Goal: Check status: Check status

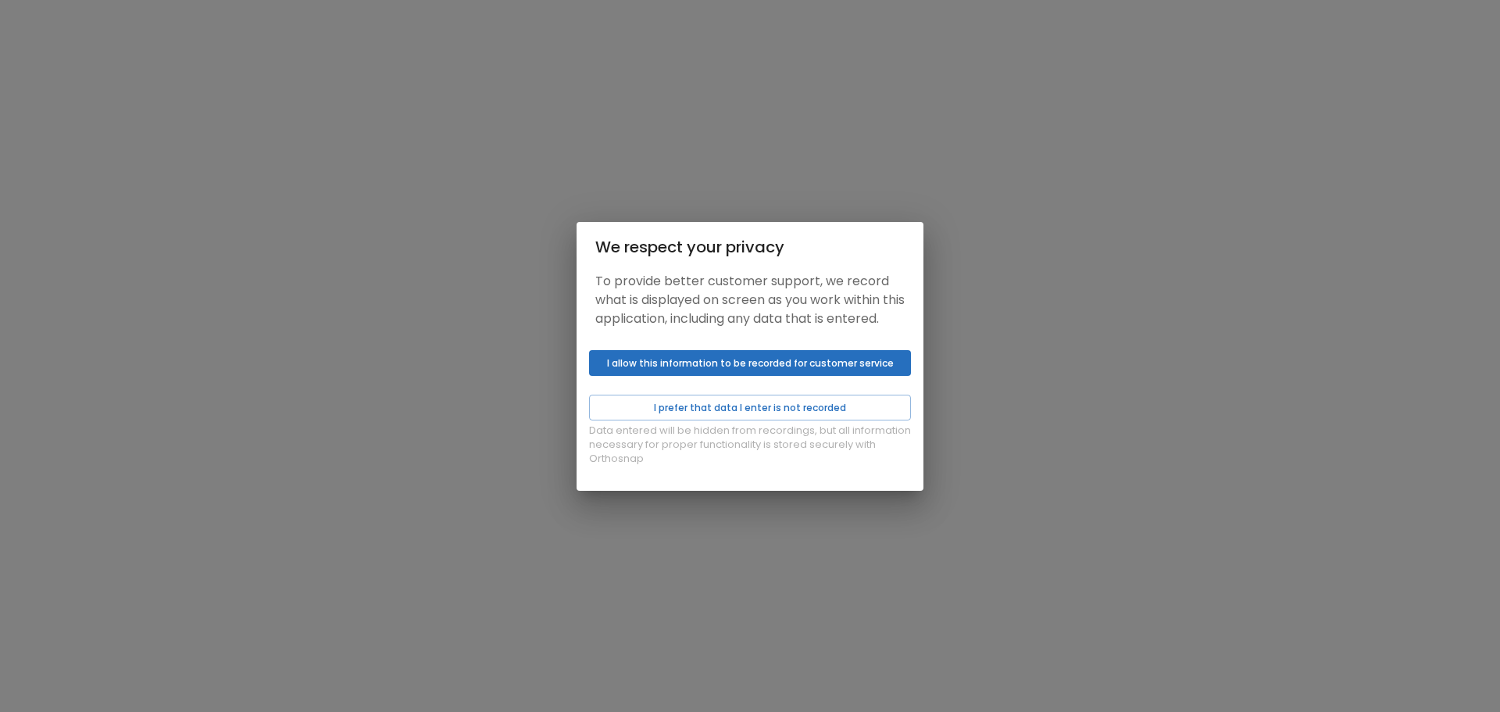
click at [824, 373] on button "I allow this information to be recorded for customer service" at bounding box center [750, 363] width 322 height 26
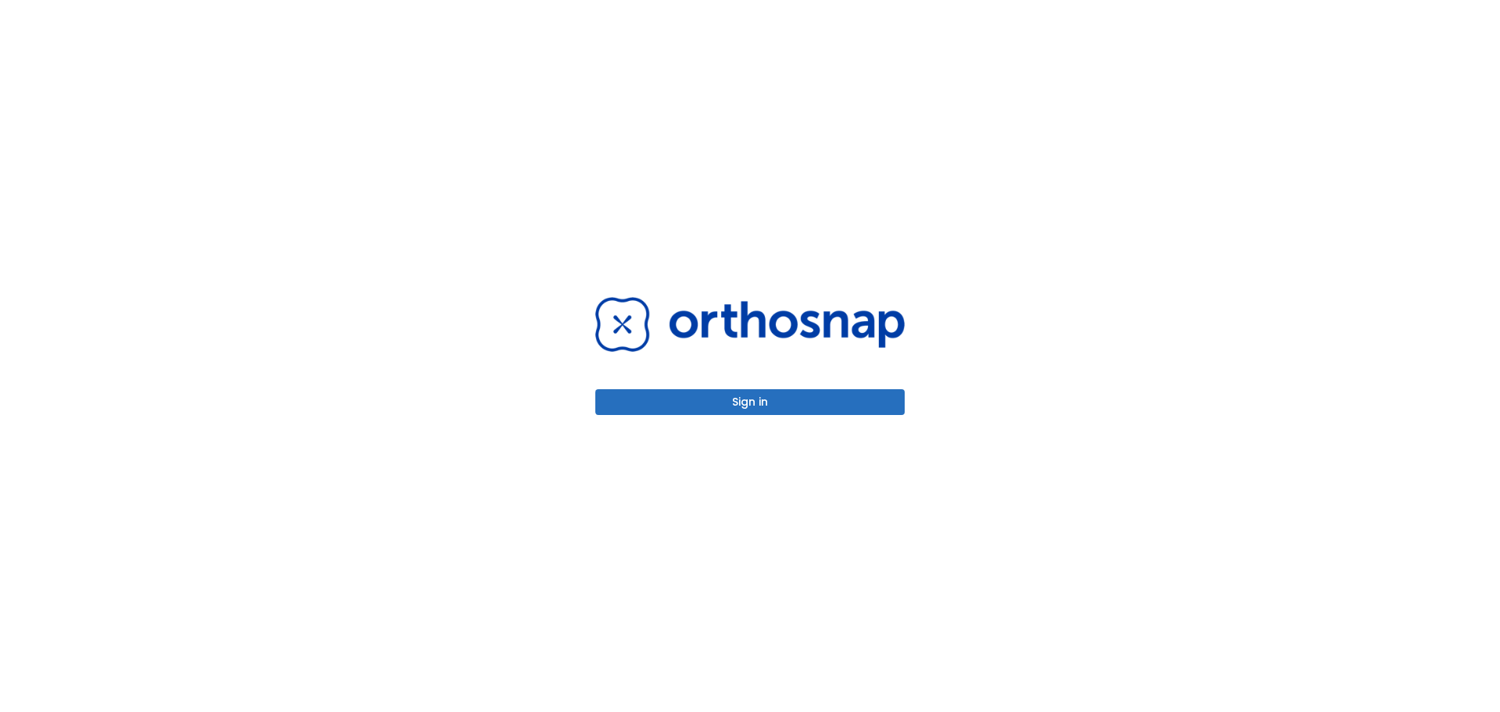
click at [786, 401] on div "Data entered will be hidden from recordings, but all information necessary for …" at bounding box center [750, 417] width 347 height 147
click at [757, 411] on button "I prefer that data I enter is not recorded" at bounding box center [750, 408] width 322 height 26
click at [757, 402] on div "Data entered will be hidden from recordings, but all information necessary for …" at bounding box center [750, 417] width 347 height 147
click at [733, 396] on div "Data entered will be hidden from recordings, but all information necessary for …" at bounding box center [750, 417] width 347 height 147
click at [720, 403] on button "I prefer that data I enter is not recorded" at bounding box center [750, 408] width 322 height 26
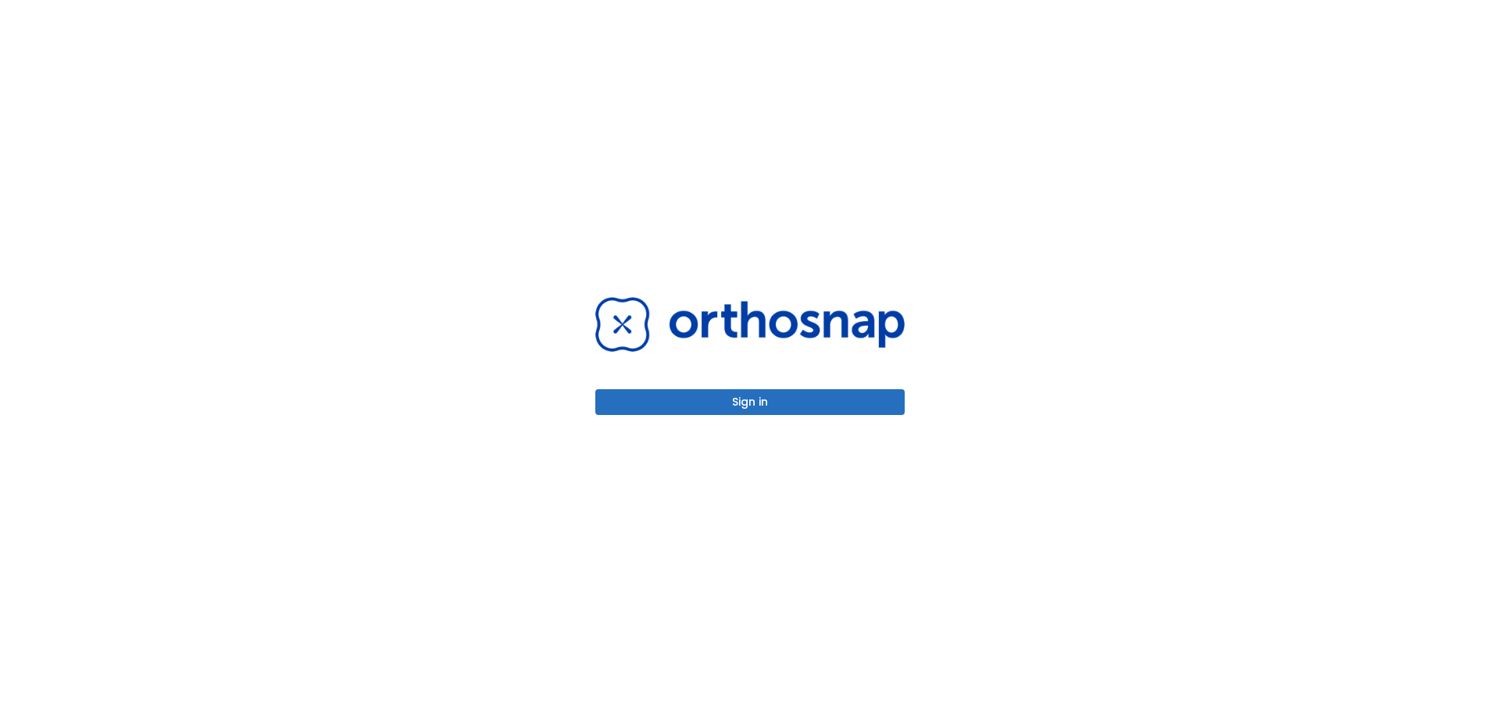
click at [767, 407] on button "I prefer that data I enter is not recorded" at bounding box center [750, 408] width 322 height 26
click at [859, 413] on button "I prefer that data I enter is not recorded" at bounding box center [750, 408] width 322 height 26
click at [815, 398] on div "Data entered will be hidden from recordings, but all information necessary for …" at bounding box center [750, 417] width 347 height 147
click at [749, 406] on button "I prefer that data I enter is not recorded" at bounding box center [750, 408] width 322 height 26
click at [782, 400] on div "Data entered will be hidden from recordings, but all information necessary for …" at bounding box center [750, 417] width 347 height 147
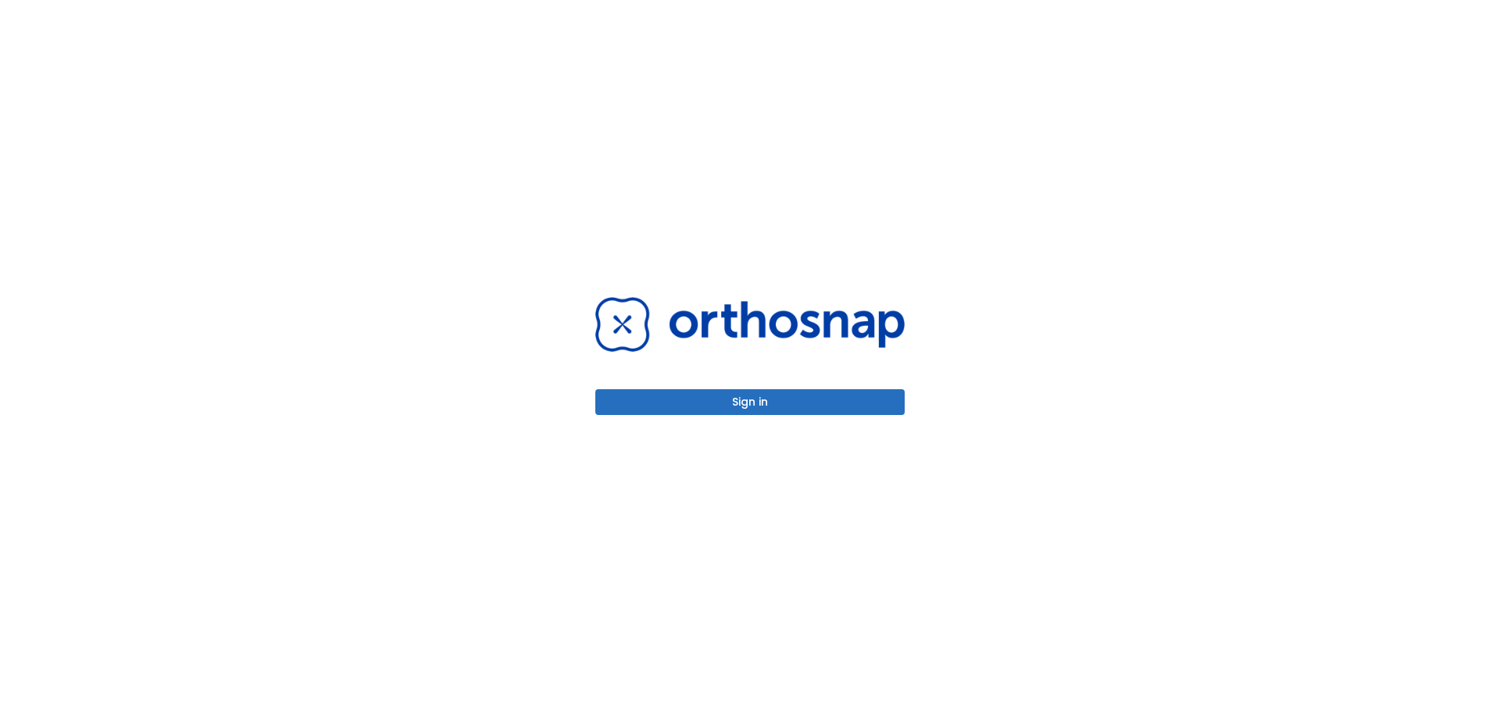
click at [748, 411] on button "I prefer that data I enter is not recorded" at bounding box center [750, 408] width 322 height 26
click at [744, 400] on div "Data entered will be hidden from recordings, but all information necessary for …" at bounding box center [750, 417] width 347 height 147
click at [744, 404] on button "I prefer that data I enter is not recorded" at bounding box center [750, 408] width 322 height 26
click at [742, 404] on button "I prefer that data I enter is not recorded" at bounding box center [750, 408] width 322 height 26
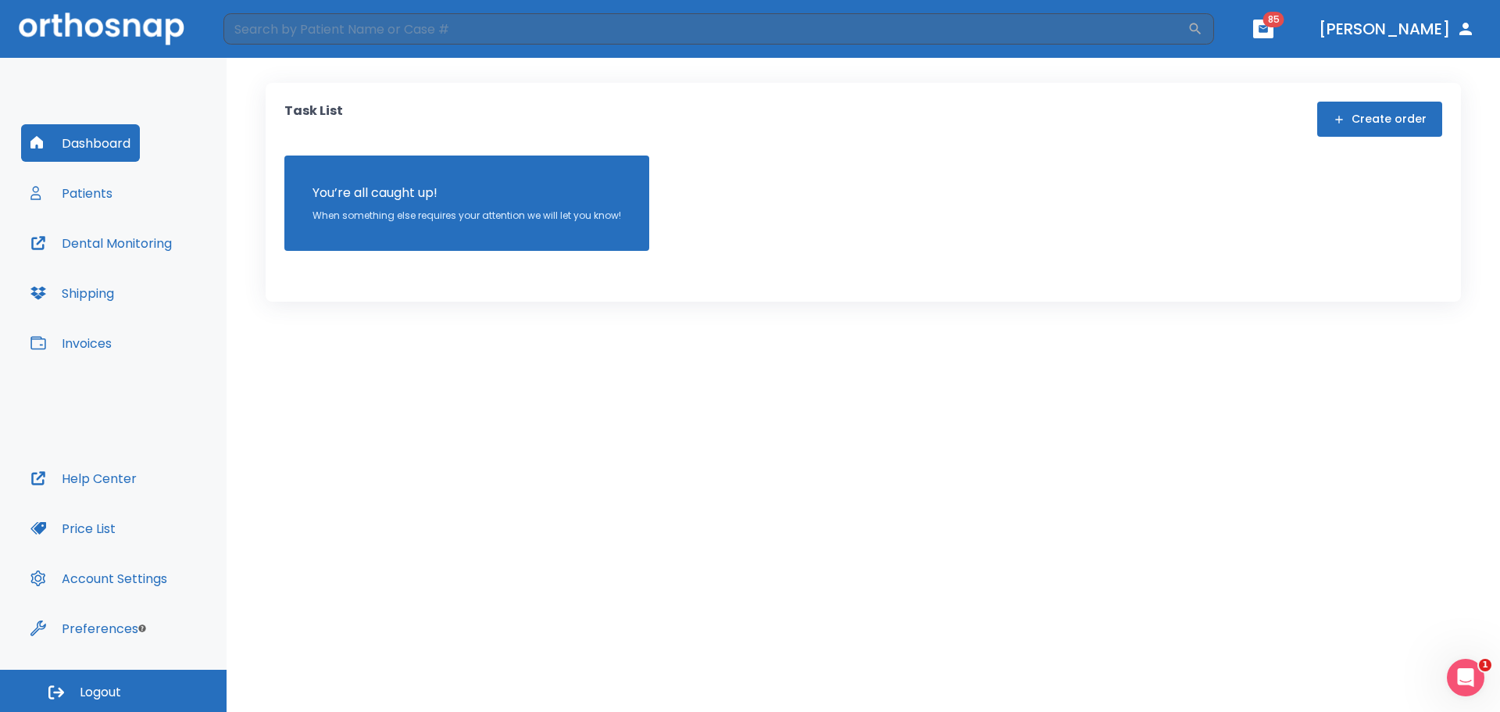
click at [87, 195] on button "Patients" at bounding box center [71, 193] width 101 height 38
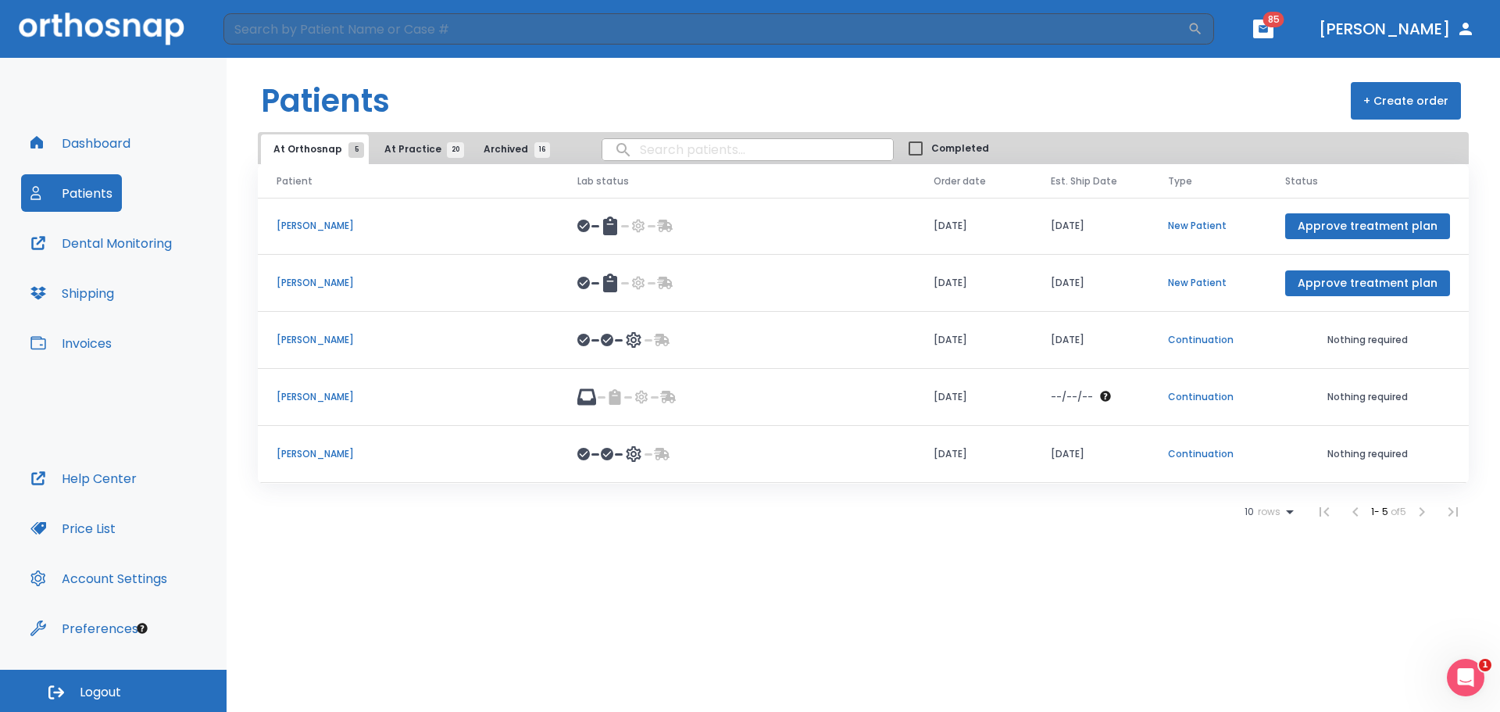
click at [409, 146] on span "At Practice 20" at bounding box center [419, 149] width 71 height 14
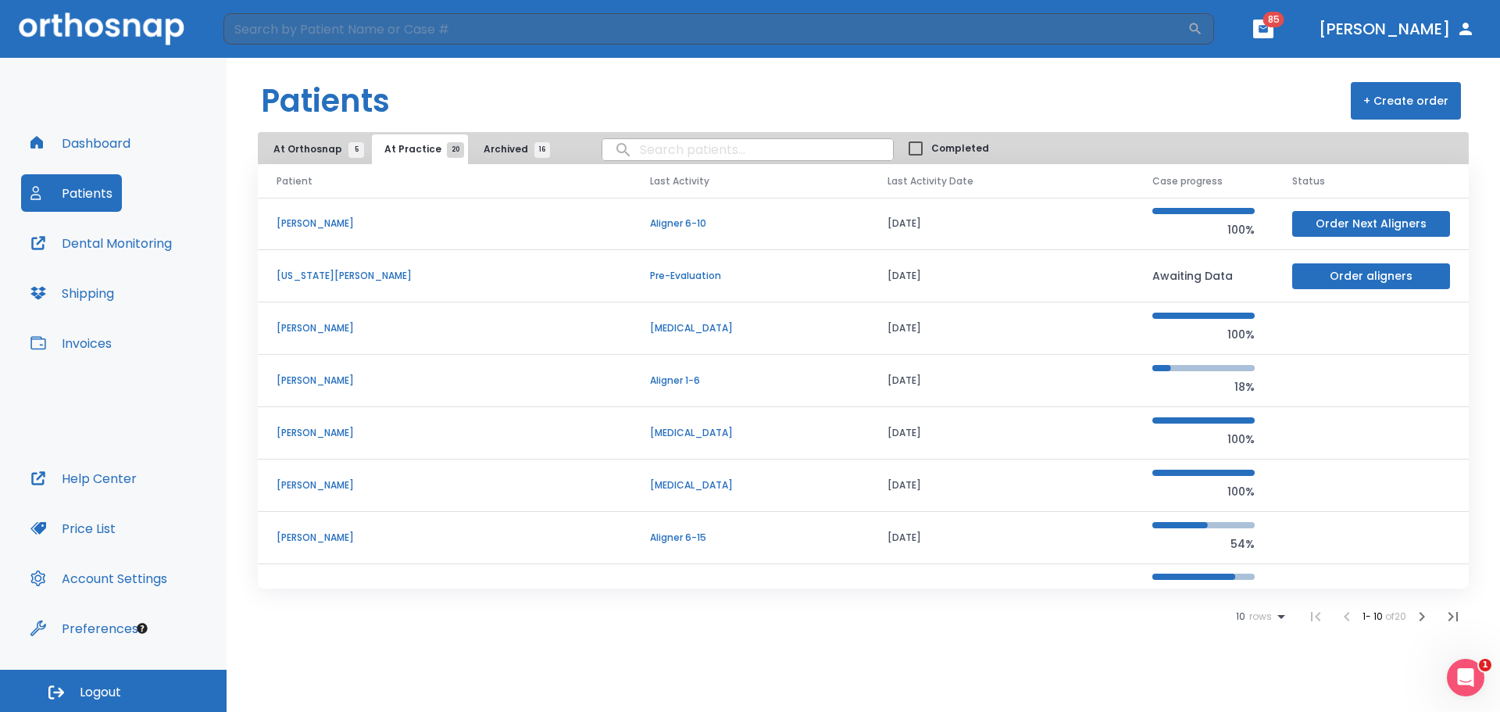
click at [317, 333] on p "[PERSON_NAME]" at bounding box center [445, 328] width 336 height 14
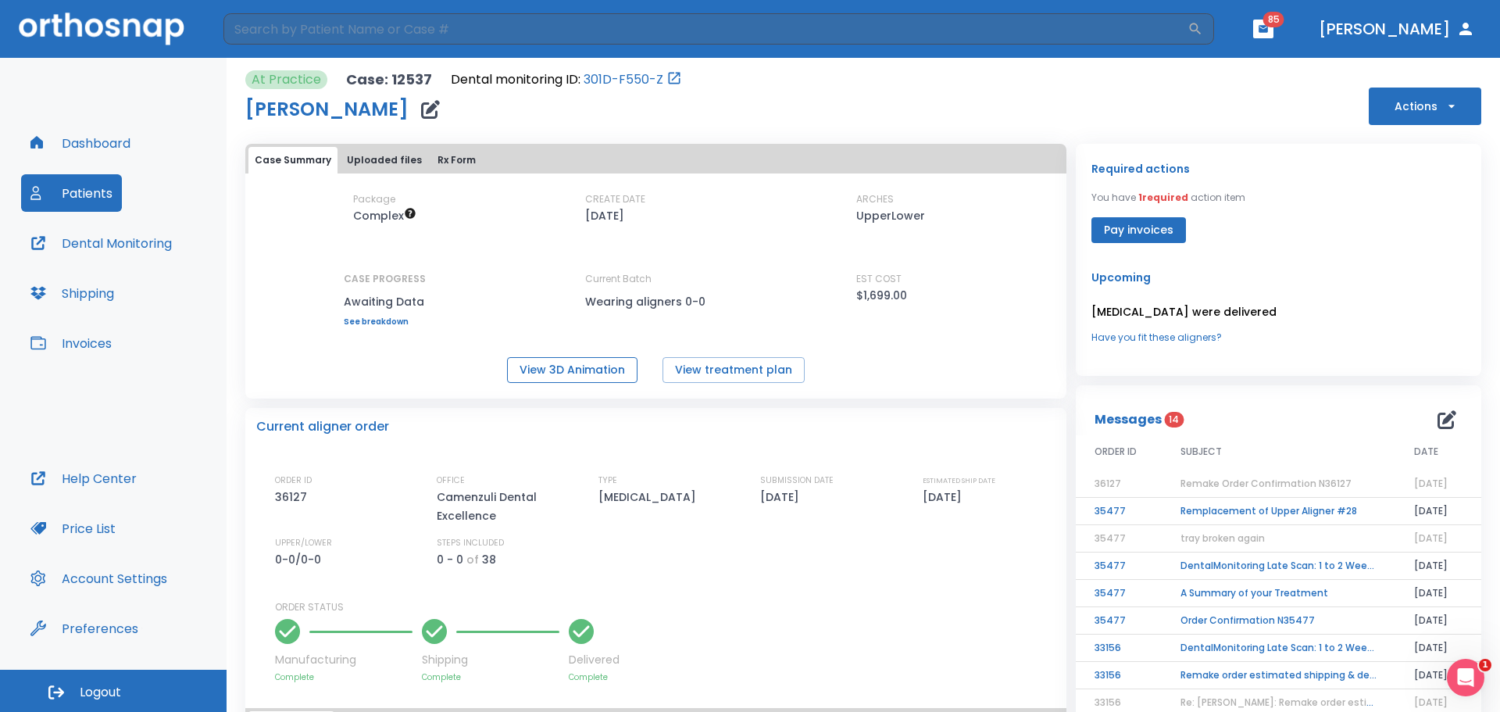
click at [602, 368] on button "View 3D Animation" at bounding box center [572, 370] width 130 height 26
